Goal: Transaction & Acquisition: Book appointment/travel/reservation

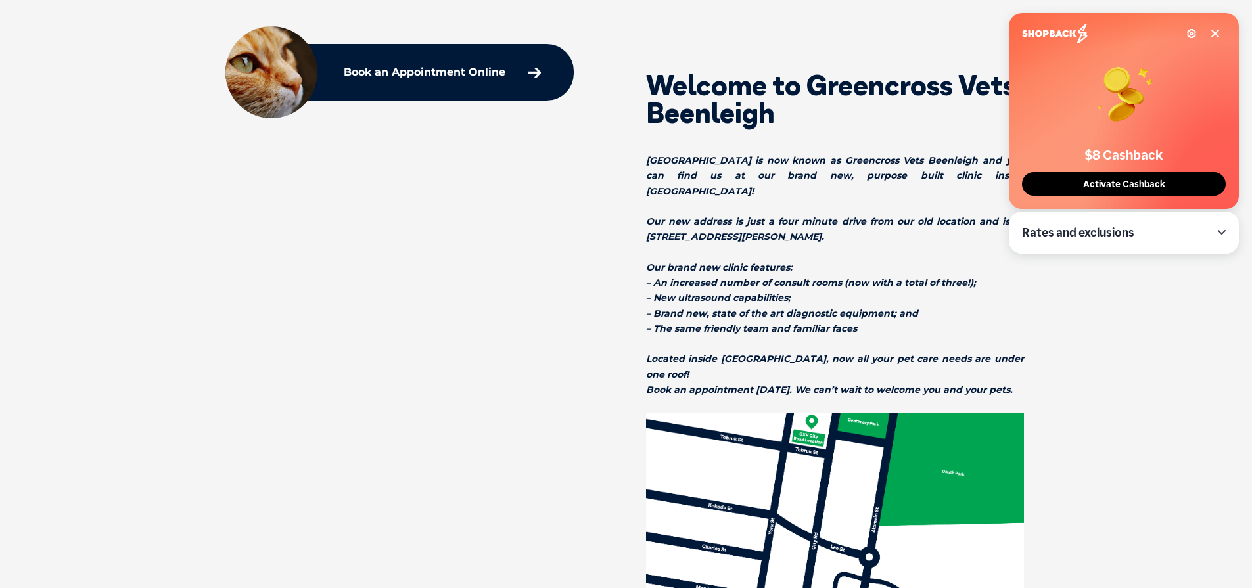
scroll to position [486, 0]
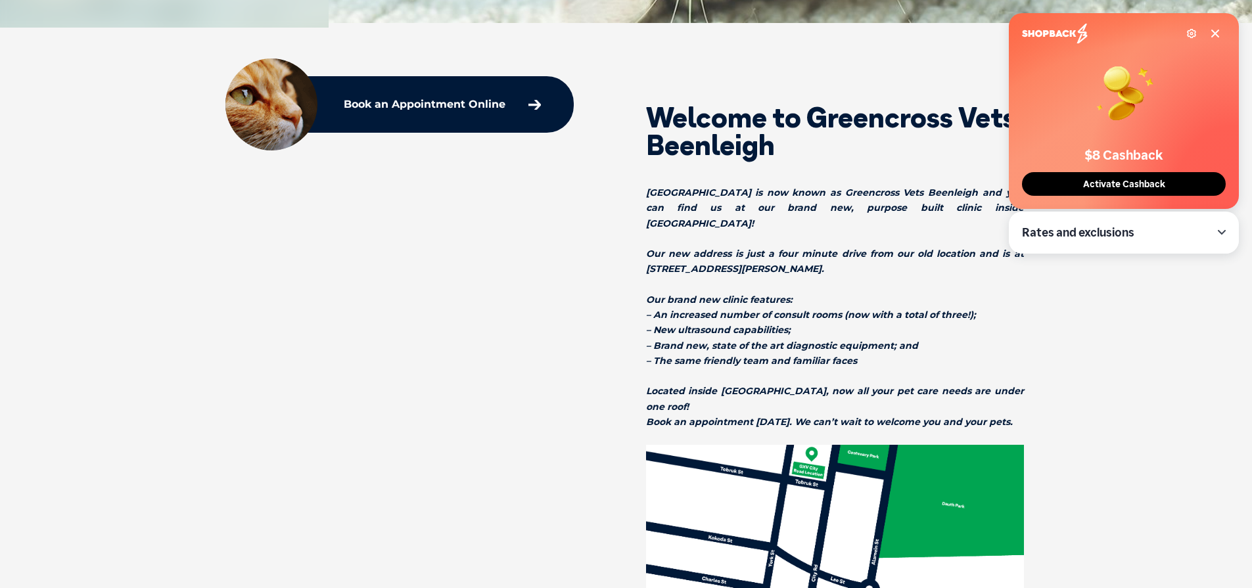
click at [1126, 176] on button "Activate Cashback" at bounding box center [1124, 184] width 204 height 24
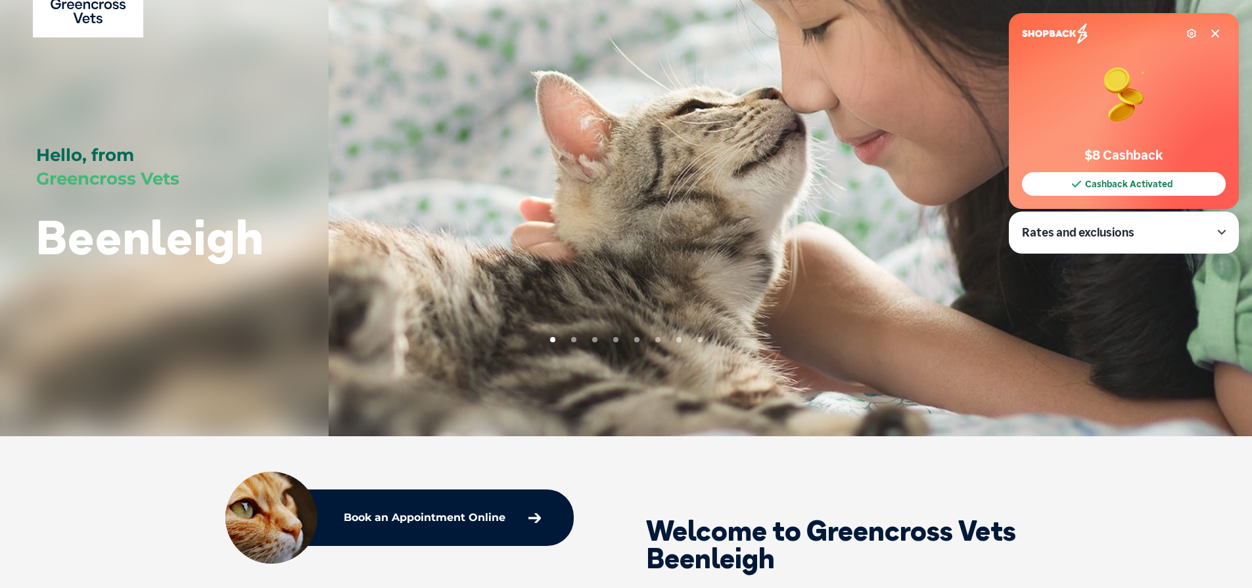
scroll to position [89, 0]
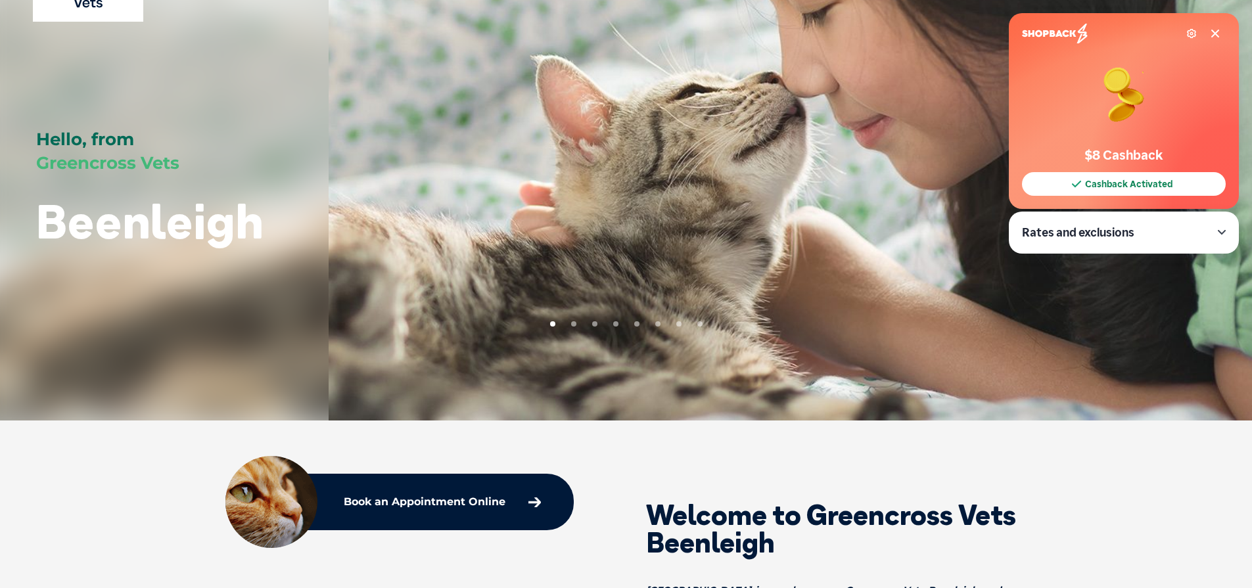
click at [1210, 32] on icon at bounding box center [1215, 33] width 11 height 11
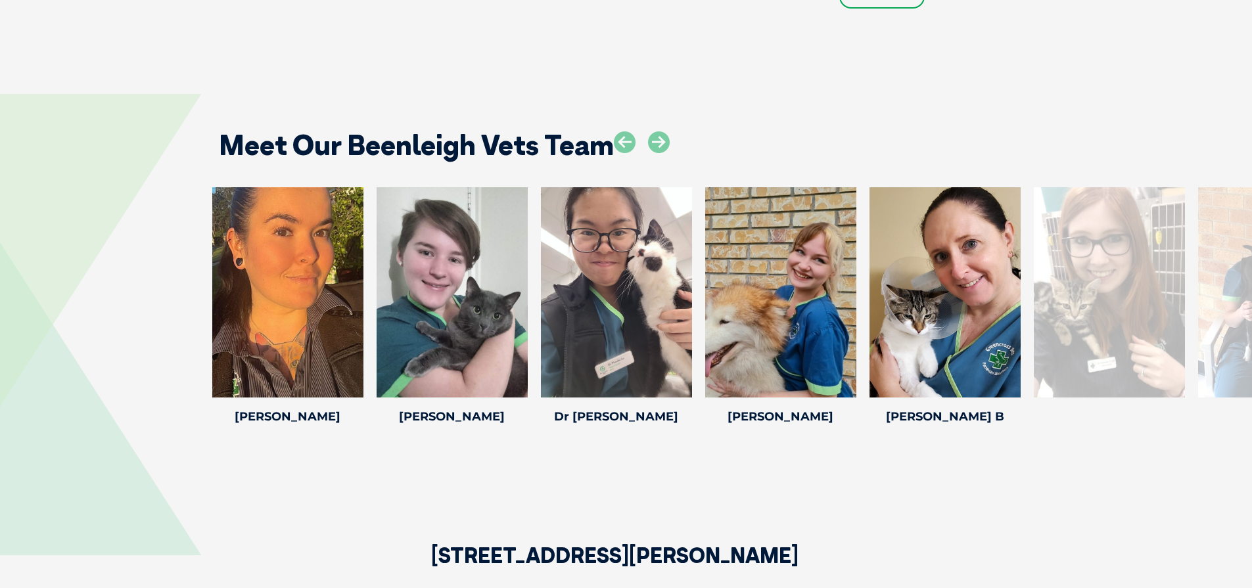
scroll to position [2391, 0]
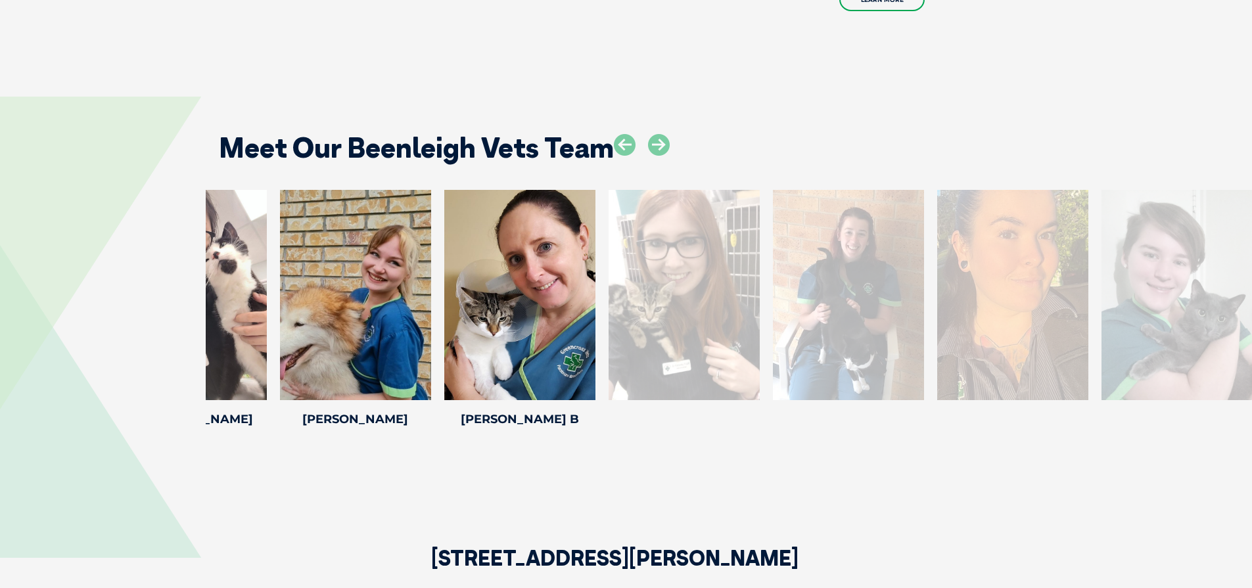
drag, startPoint x: 1139, startPoint y: 285, endPoint x: 701, endPoint y: 292, distance: 438.5
click at [701, 292] on div at bounding box center [684, 295] width 151 height 210
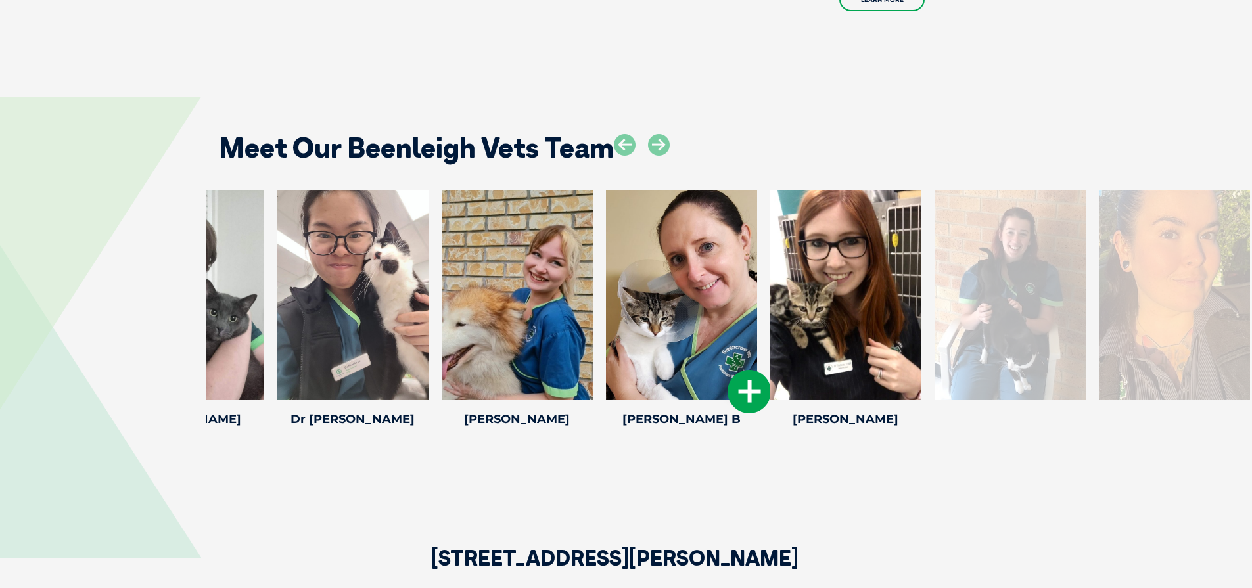
drag, startPoint x: 838, startPoint y: 289, endPoint x: 534, endPoint y: 289, distance: 303.7
click at [770, 289] on div at bounding box center [845, 295] width 151 height 210
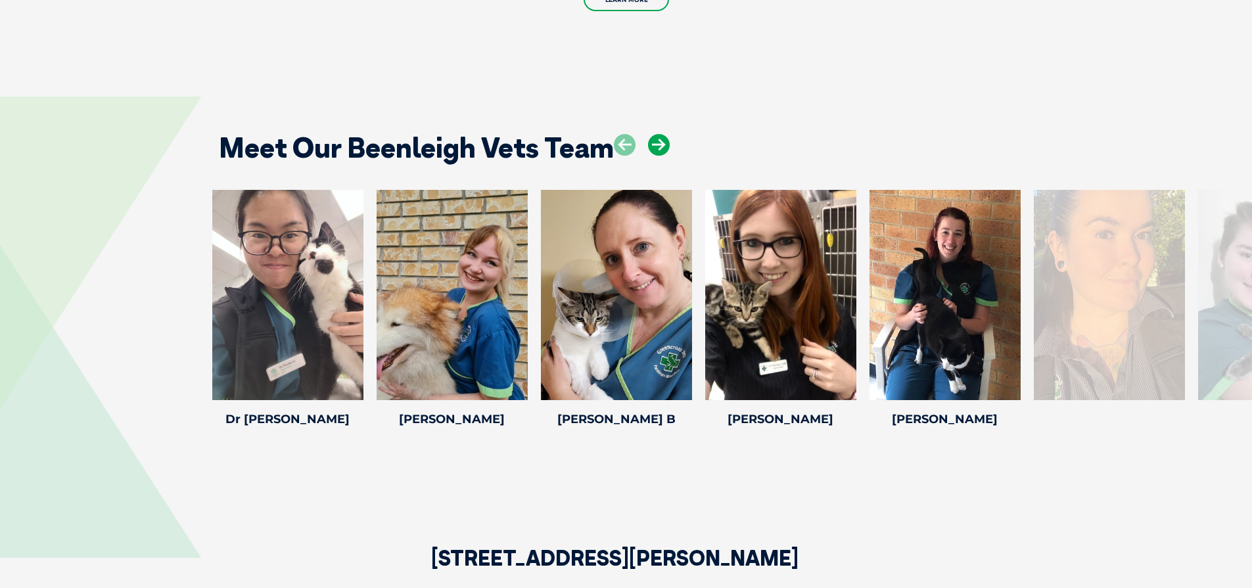
click at [662, 134] on icon at bounding box center [659, 145] width 22 height 22
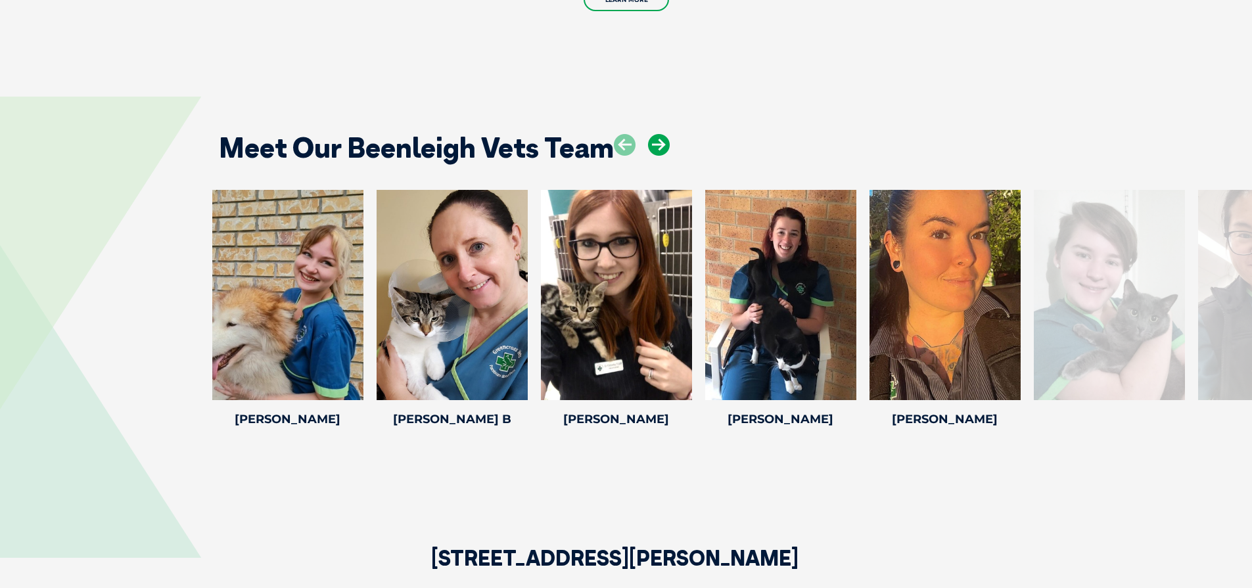
click at [662, 134] on icon at bounding box center [659, 145] width 22 height 22
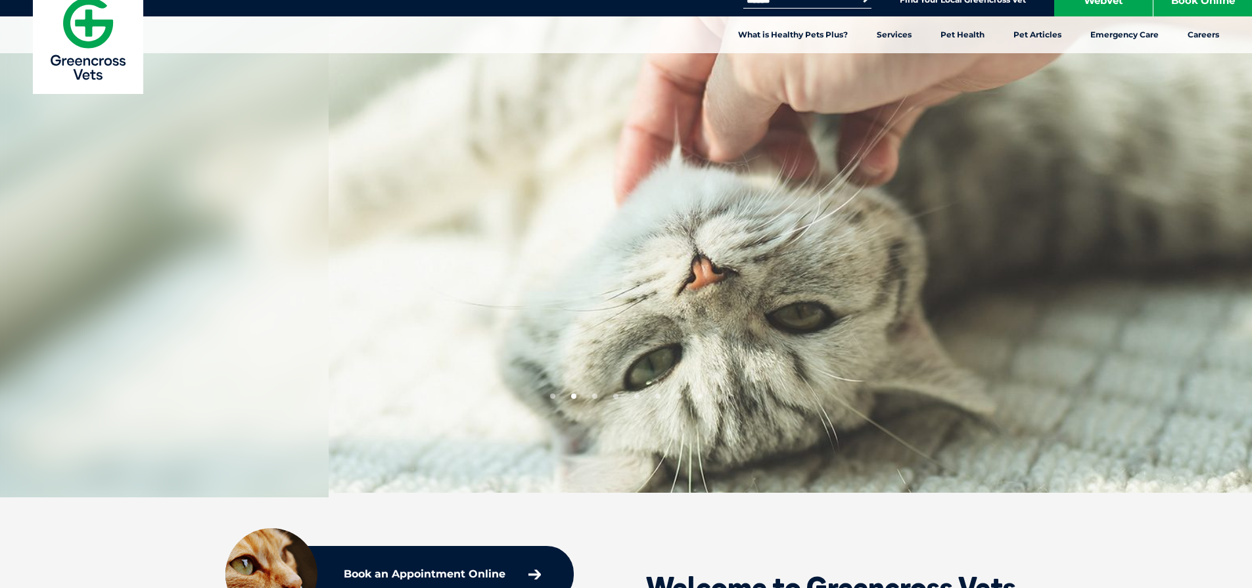
scroll to position [0, 0]
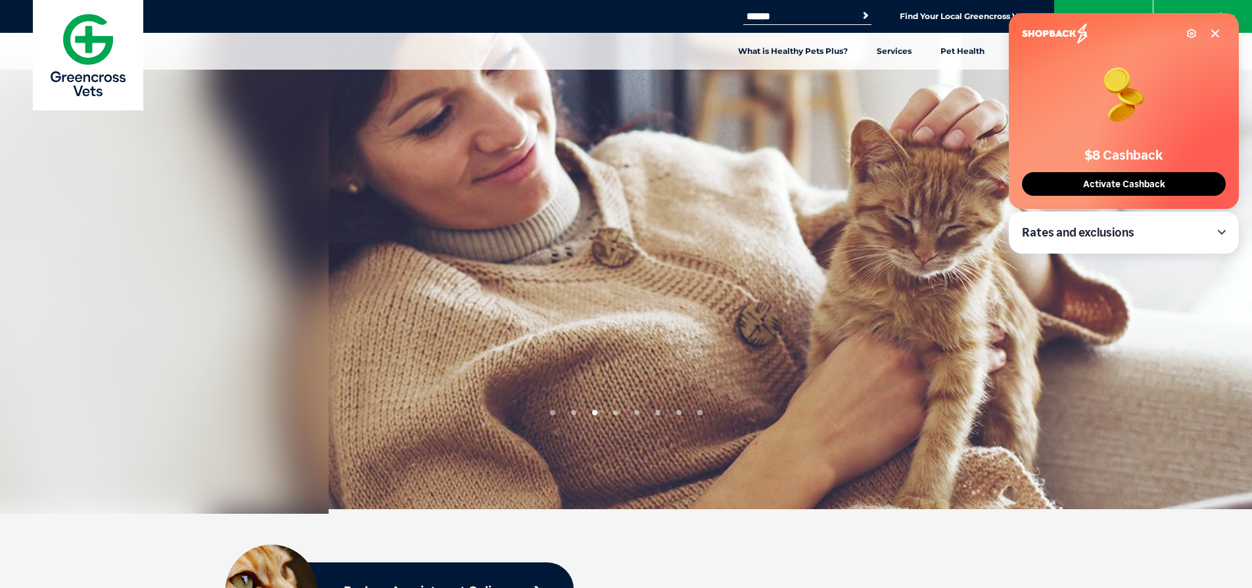
drag, startPoint x: 1110, startPoint y: 186, endPoint x: 1072, endPoint y: 178, distance: 38.9
click at [1110, 186] on span "Activate Cashback" at bounding box center [1124, 184] width 90 height 11
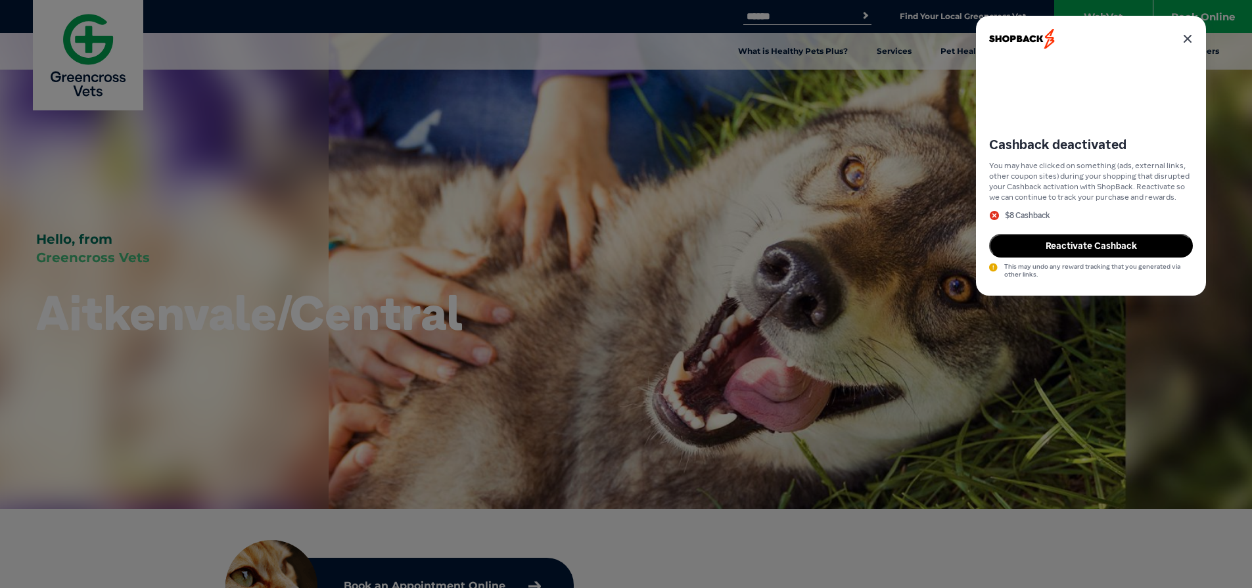
click at [1187, 34] on icon at bounding box center [1188, 39] width 11 height 11
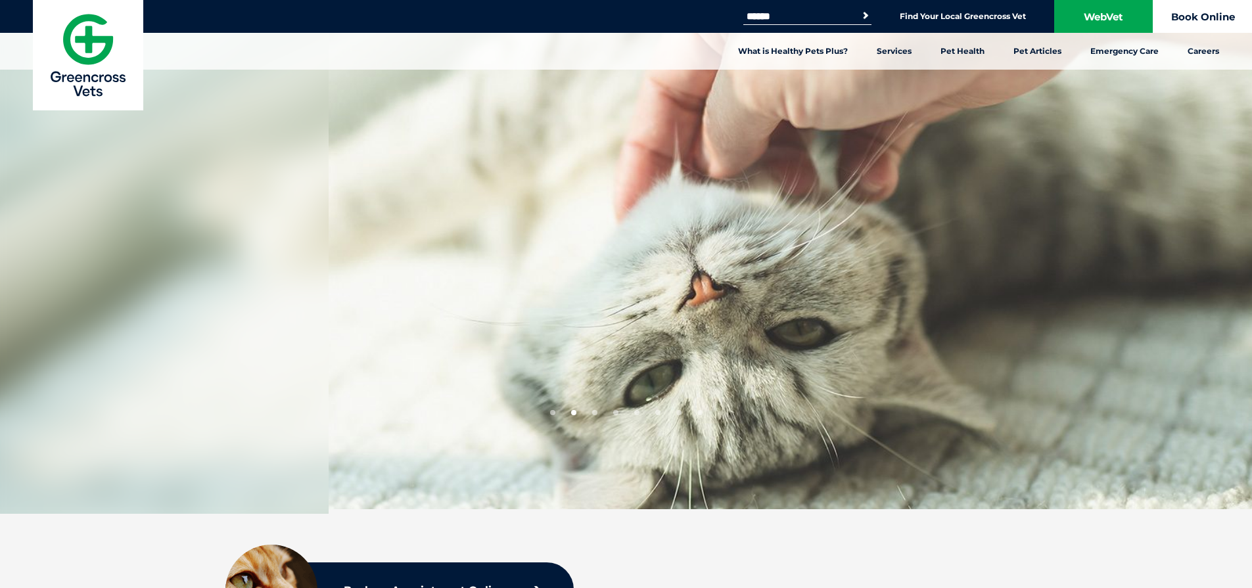
click at [1191, 18] on link "Book Online" at bounding box center [1203, 16] width 99 height 33
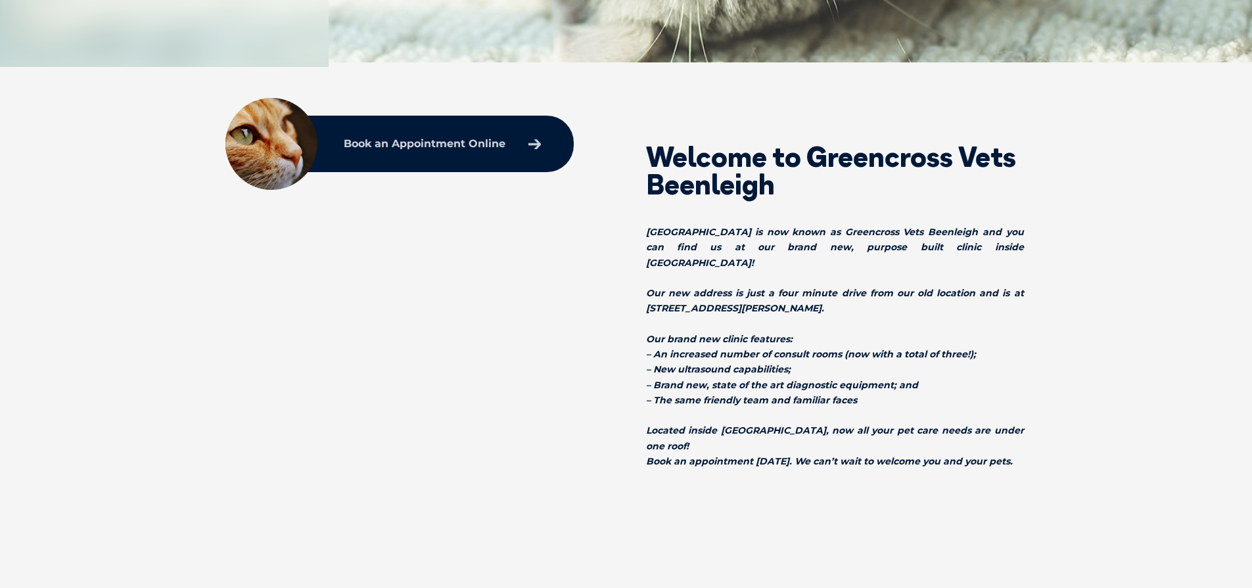
scroll to position [448, 0]
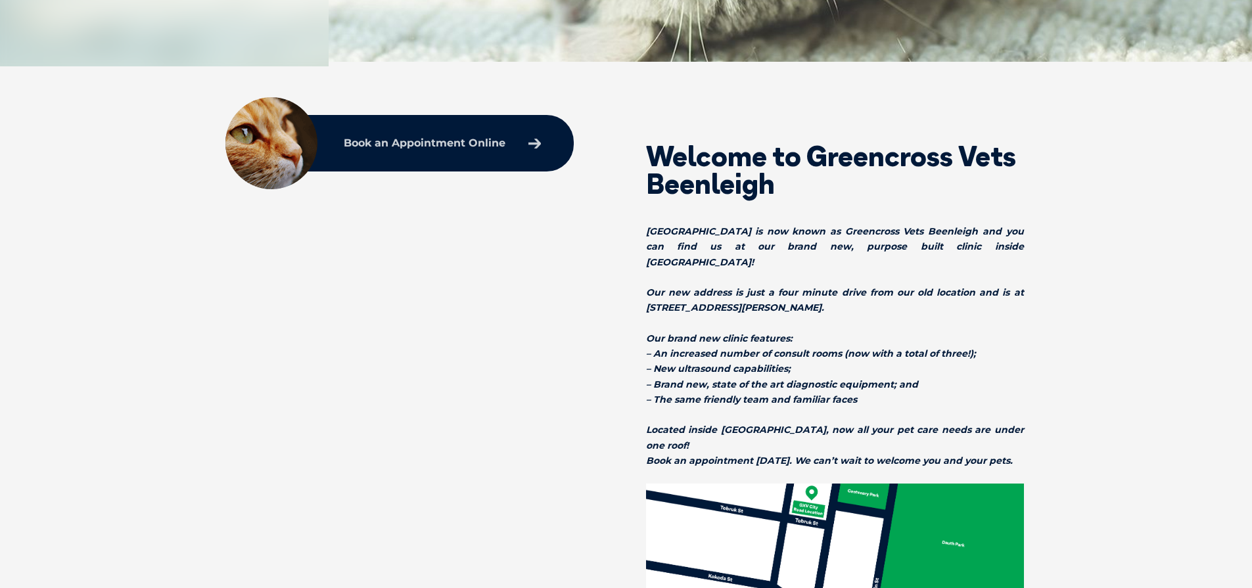
click at [473, 132] on link "Book an Appointment Online" at bounding box center [442, 143] width 210 height 24
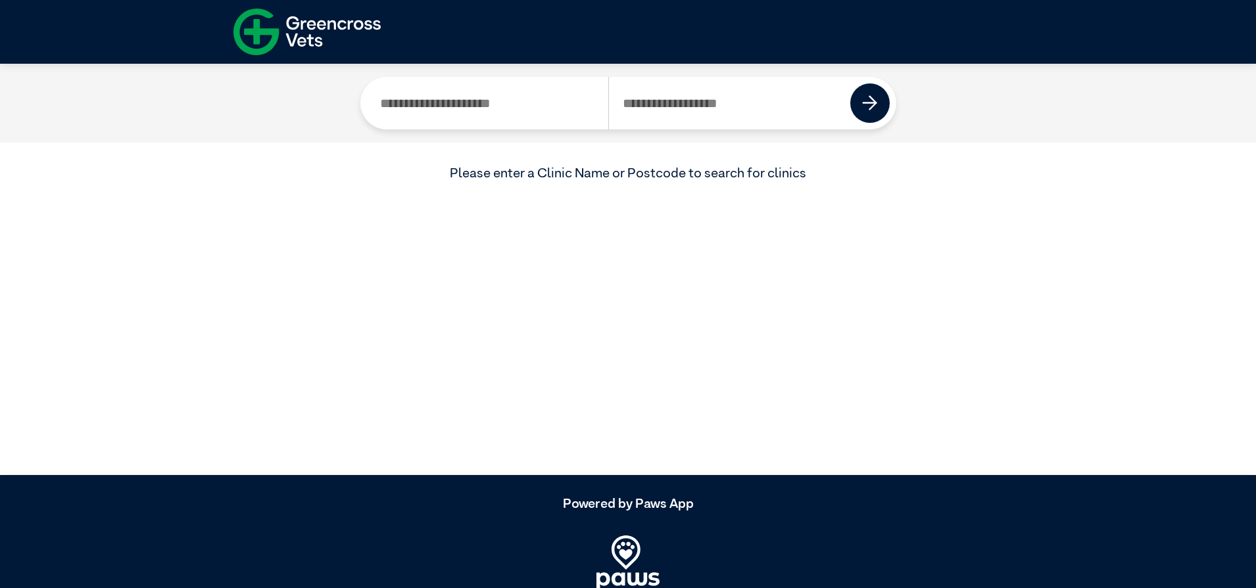
click at [469, 105] on input "Search by Clinic Name" at bounding box center [488, 103] width 242 height 53
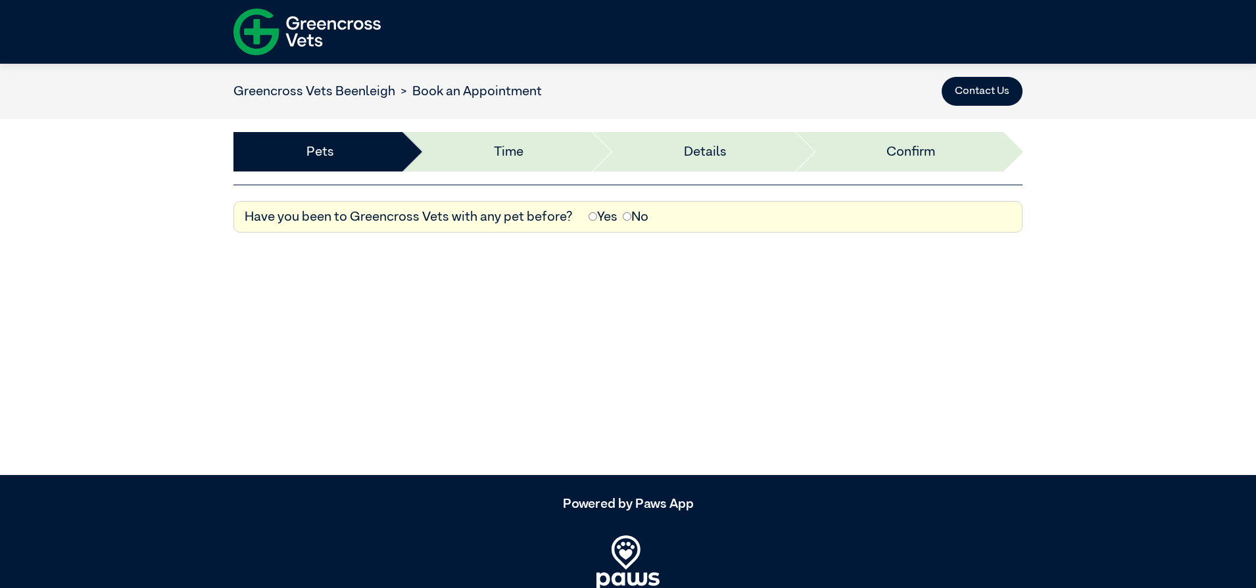
click at [634, 218] on label "No" at bounding box center [636, 217] width 26 height 20
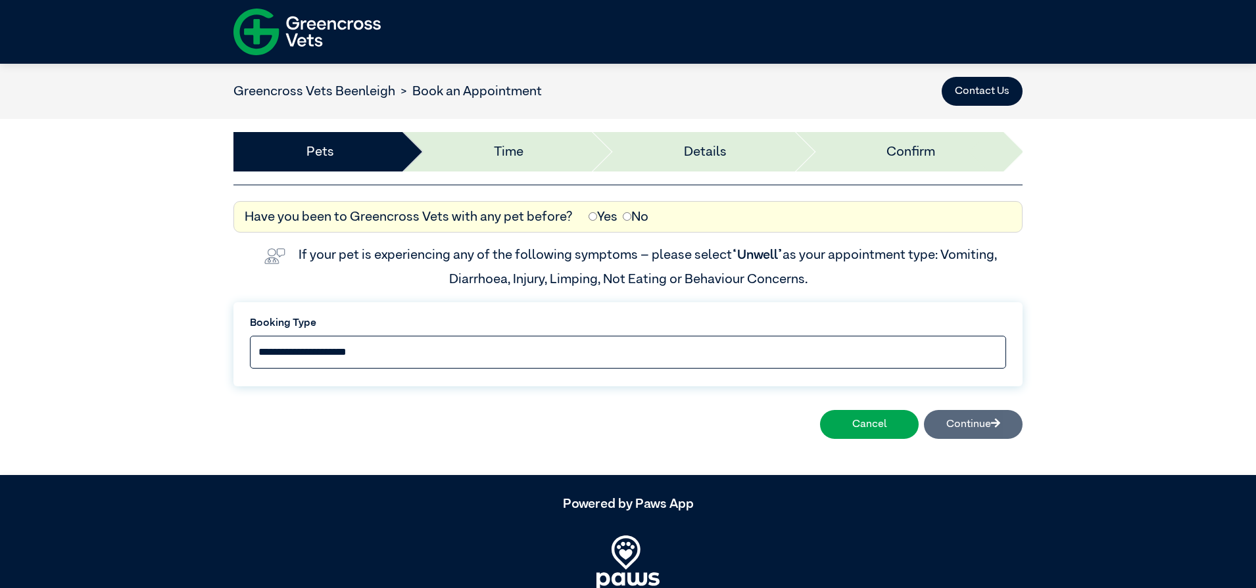
click at [461, 356] on select "**********" at bounding box center [628, 352] width 756 height 33
select select "*****"
click at [250, 336] on select "**********" at bounding box center [628, 352] width 756 height 33
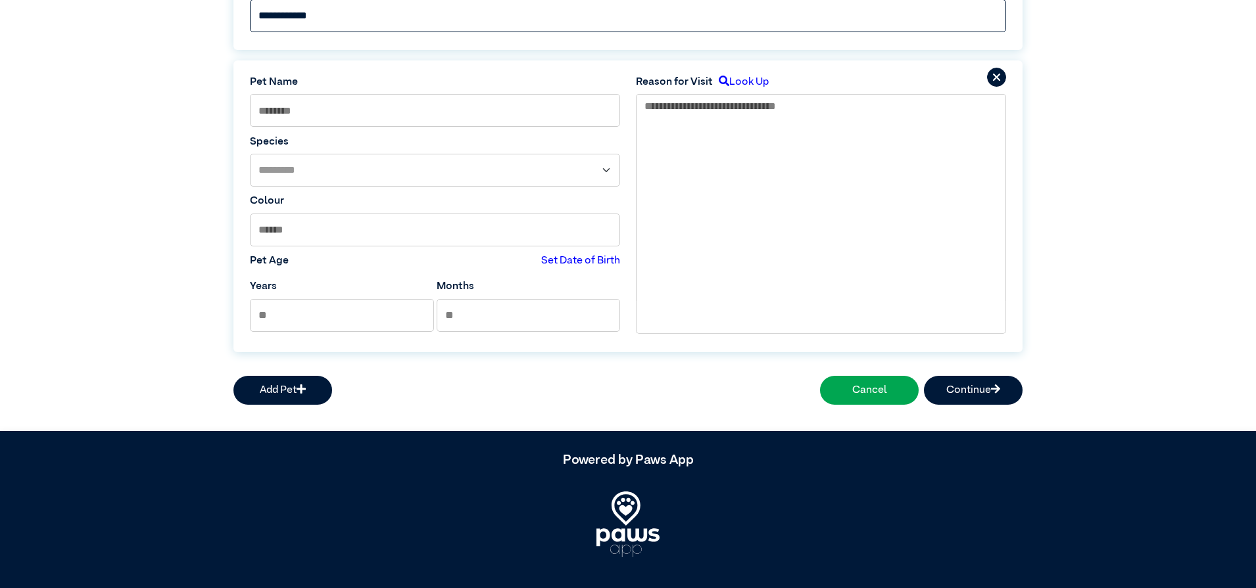
scroll to position [333, 0]
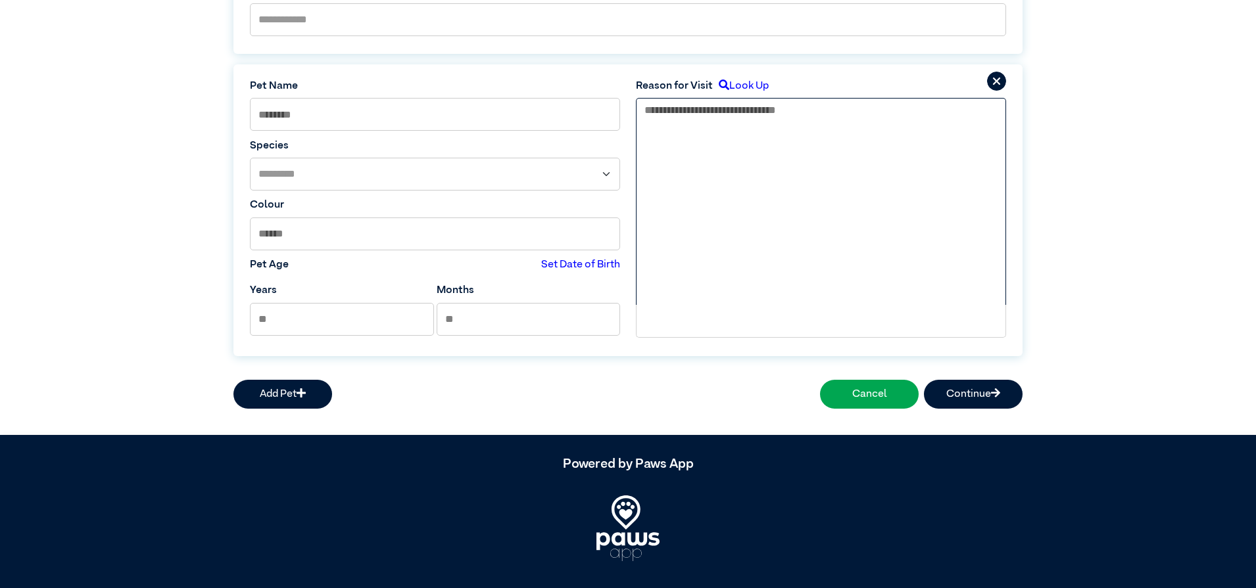
click at [725, 136] on textarea at bounding box center [821, 201] width 370 height 207
click at [747, 87] on label "Look Up" at bounding box center [741, 86] width 56 height 16
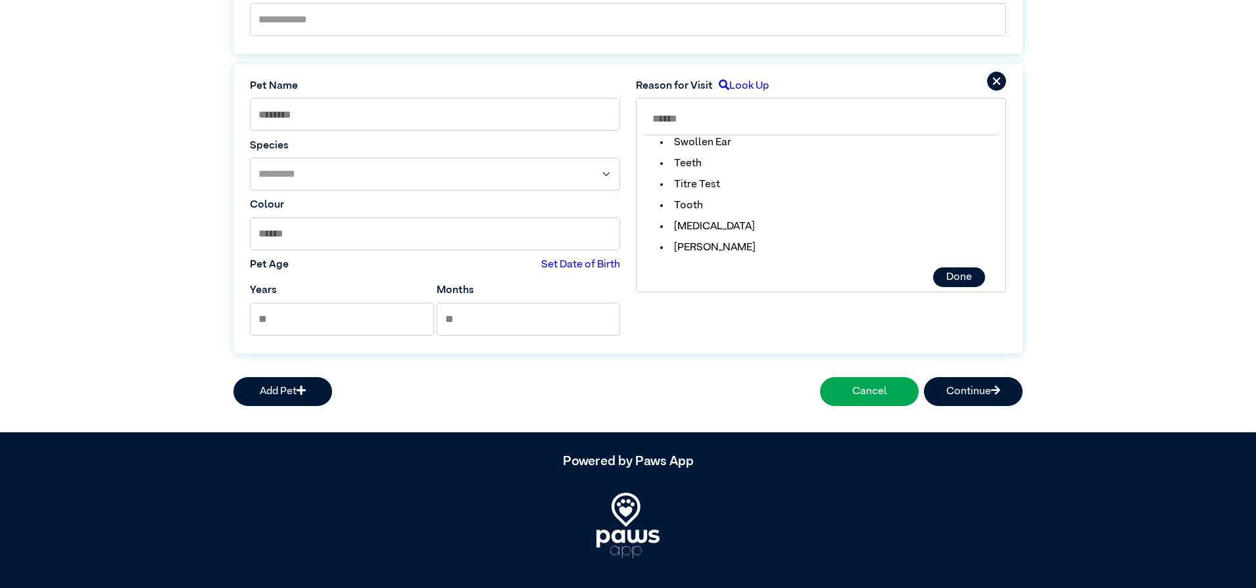
scroll to position [3455, 0]
click at [573, 265] on label "Set Date of Birth" at bounding box center [580, 265] width 79 height 16
click at [577, 264] on label "Set Years/Months" at bounding box center [578, 265] width 84 height 16
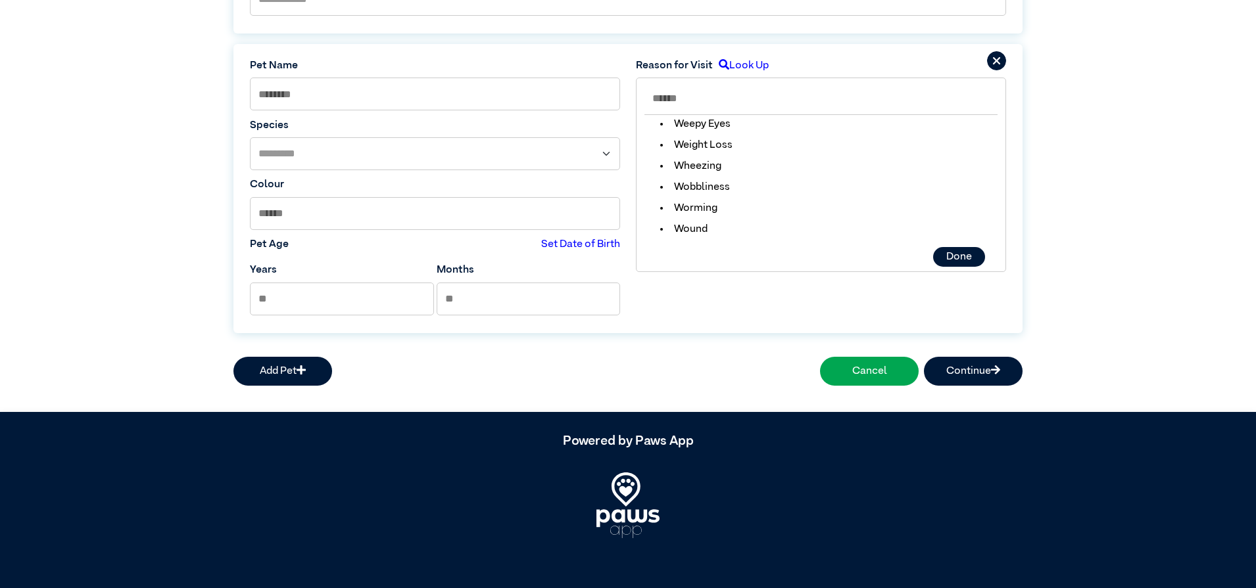
scroll to position [0, 0]
